Goal: Information Seeking & Learning: Find specific fact

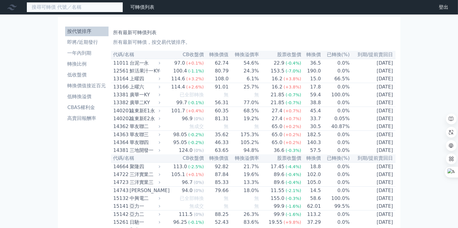
click at [63, 9] on input at bounding box center [75, 7] width 96 height 10
paste input "33055"
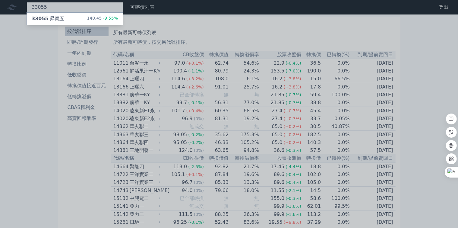
type input "33055"
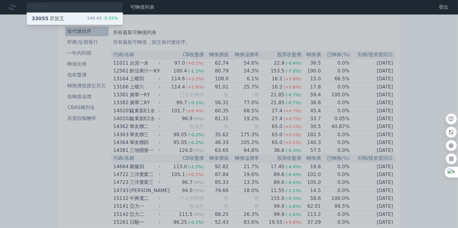
click at [52, 18] on div "33055 昇貿五 140.45 -9.55%" at bounding box center [75, 19] width 96 height 12
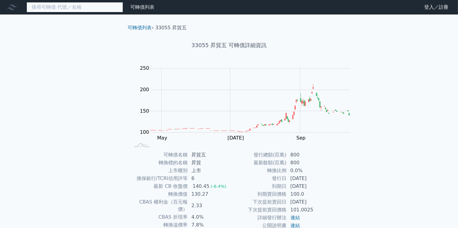
click at [59, 7] on input at bounding box center [75, 7] width 96 height 10
paste input "35266"
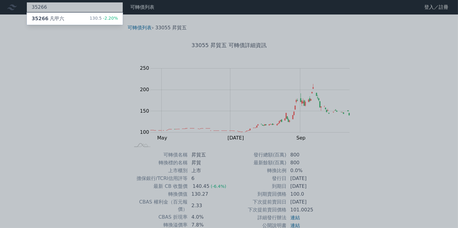
type input "35266"
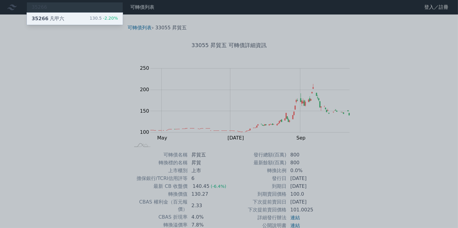
click at [90, 19] on div "130.5 -2.20%" at bounding box center [104, 18] width 28 height 7
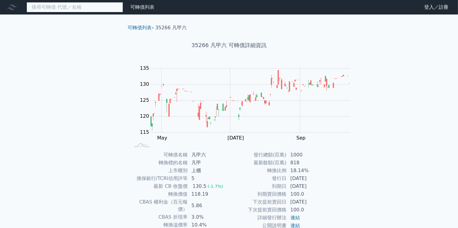
click at [45, 8] on input at bounding box center [75, 7] width 96 height 10
paste input "34163"
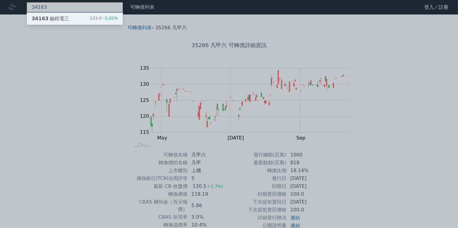
type input "34163"
click at [46, 17] on div "34163 融程電三" at bounding box center [50, 18] width 37 height 7
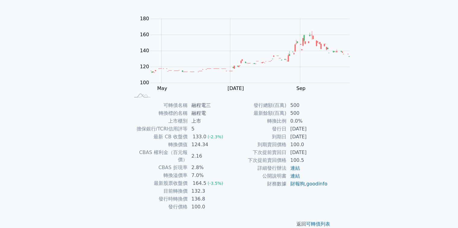
scroll to position [60, 0]
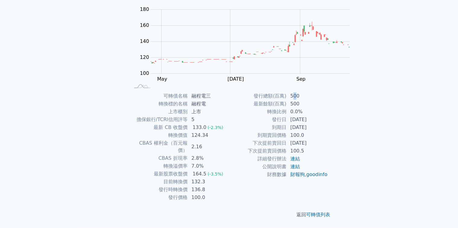
drag, startPoint x: 234, startPoint y: 181, endPoint x: 237, endPoint y: 181, distance: 3.4
click at [287, 100] on td "500" at bounding box center [307, 96] width 41 height 8
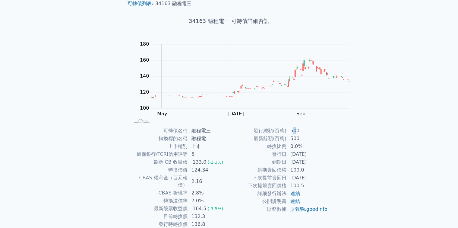
scroll to position [0, 0]
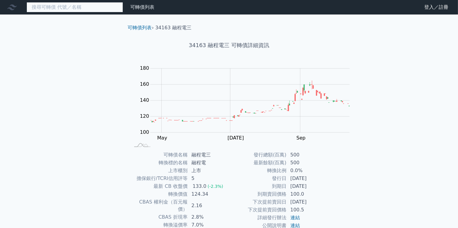
click at [55, 6] on input at bounding box center [75, 7] width 96 height 10
paste input "36894"
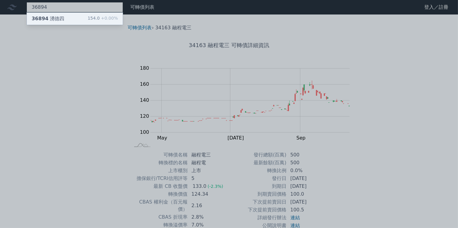
type input "36894"
click at [52, 16] on div "36894 湧德四 154.0 +0.00%" at bounding box center [75, 19] width 96 height 12
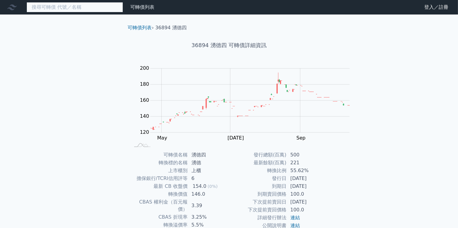
click at [62, 6] on input at bounding box center [75, 7] width 96 height 10
paste input "65151"
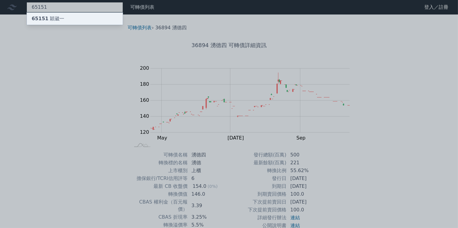
type input "65151"
click at [40, 16] on div "65151 穎崴一" at bounding box center [48, 18] width 33 height 7
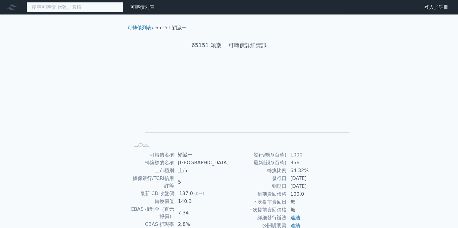
drag, startPoint x: 70, startPoint y: 9, endPoint x: 61, endPoint y: 13, distance: 10.4
click at [70, 9] on input at bounding box center [75, 7] width 96 height 10
paste input "62791"
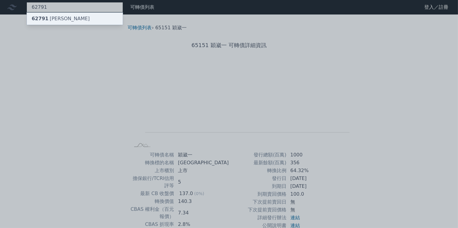
type input "62791"
click at [37, 17] on div "62791 [PERSON_NAME]" at bounding box center [61, 18] width 58 height 7
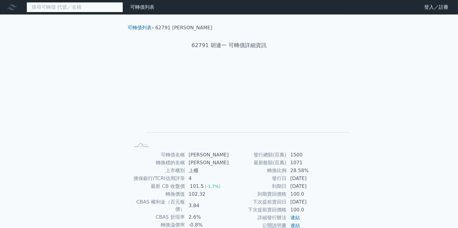
click at [50, 6] on input at bounding box center [75, 7] width 96 height 10
paste input "61875"
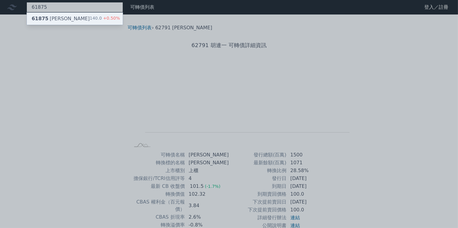
type input "61875"
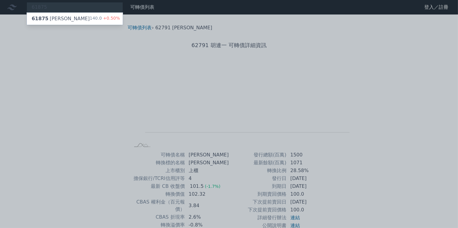
drag, startPoint x: 47, startPoint y: 17, endPoint x: 71, endPoint y: 54, distance: 44.2
click at [47, 17] on div "61875 萬潤五 140.0 +0.50%" at bounding box center [75, 19] width 96 height 12
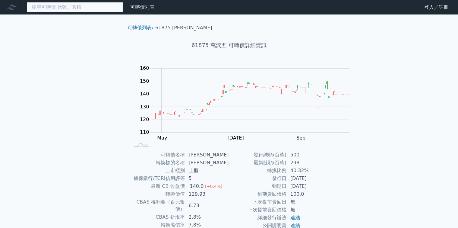
drag, startPoint x: 59, startPoint y: 8, endPoint x: 56, endPoint y: 10, distance: 4.1
click at [59, 8] on input at bounding box center [75, 7] width 96 height 10
paste input "33245"
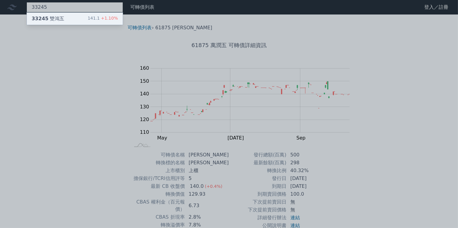
type input "33245"
click at [54, 18] on div "33245 雙鴻五 141.1 +1.10%" at bounding box center [75, 19] width 96 height 12
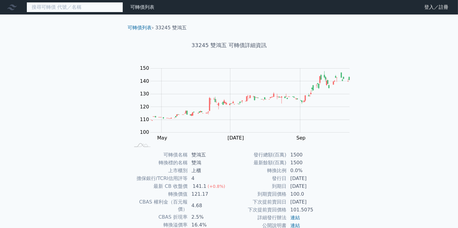
click at [73, 9] on input at bounding box center [75, 7] width 96 height 10
paste input "64421"
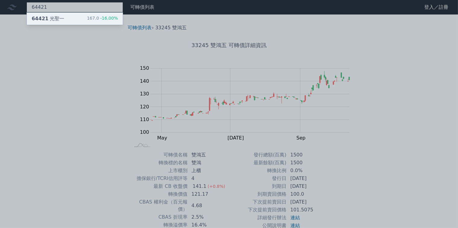
type input "64421"
click at [41, 17] on div "64421 光聖一" at bounding box center [48, 18] width 33 height 7
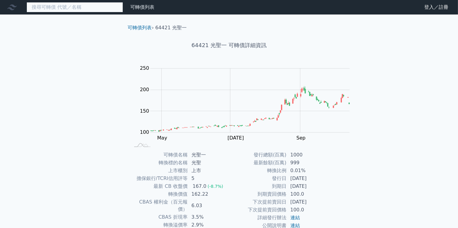
click at [64, 9] on input at bounding box center [75, 7] width 96 height 10
paste input "34912"
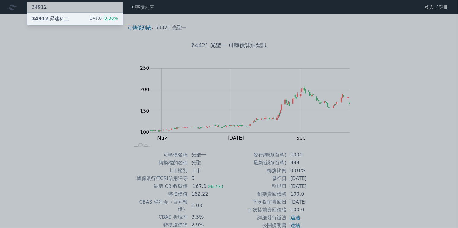
type input "34912"
click at [51, 20] on div "34912 昇達科二 141.0 -9.00%" at bounding box center [75, 19] width 96 height 12
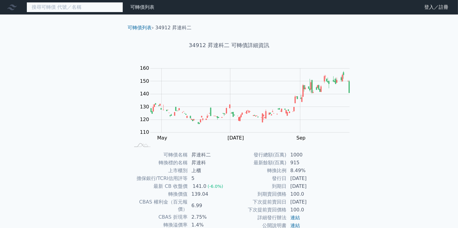
click at [61, 9] on input at bounding box center [75, 7] width 96 height 10
paste input "62235"
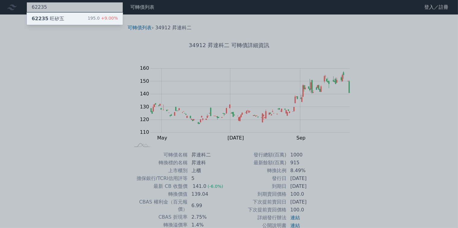
type input "62235"
click at [49, 19] on div "62235 旺矽五 195.0 +9.00%" at bounding box center [75, 19] width 96 height 12
